Goal: Task Accomplishment & Management: Use online tool/utility

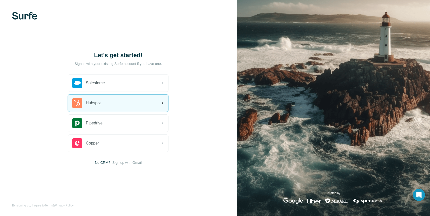
click at [125, 102] on div "Hubspot" at bounding box center [118, 103] width 100 height 17
